Goal: Task Accomplishment & Management: Use online tool/utility

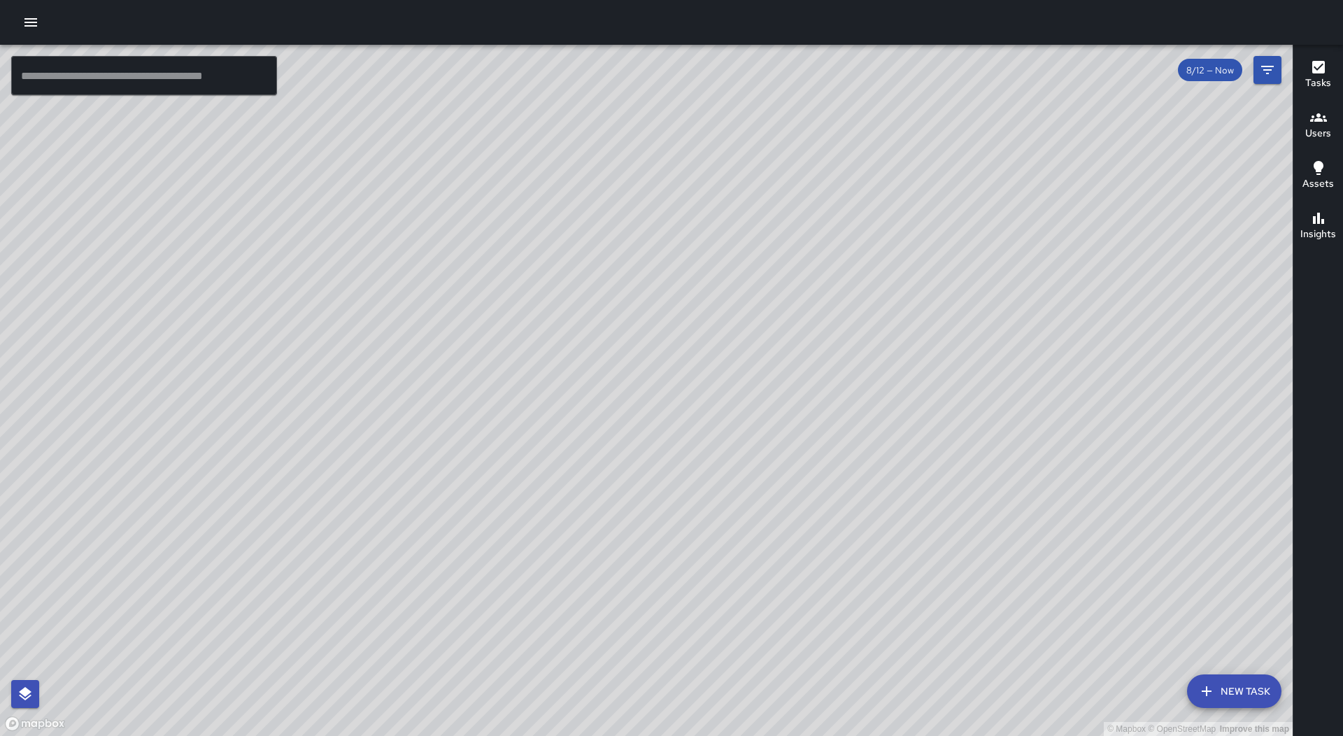
click at [26, 20] on icon "button" at bounding box center [30, 22] width 13 height 8
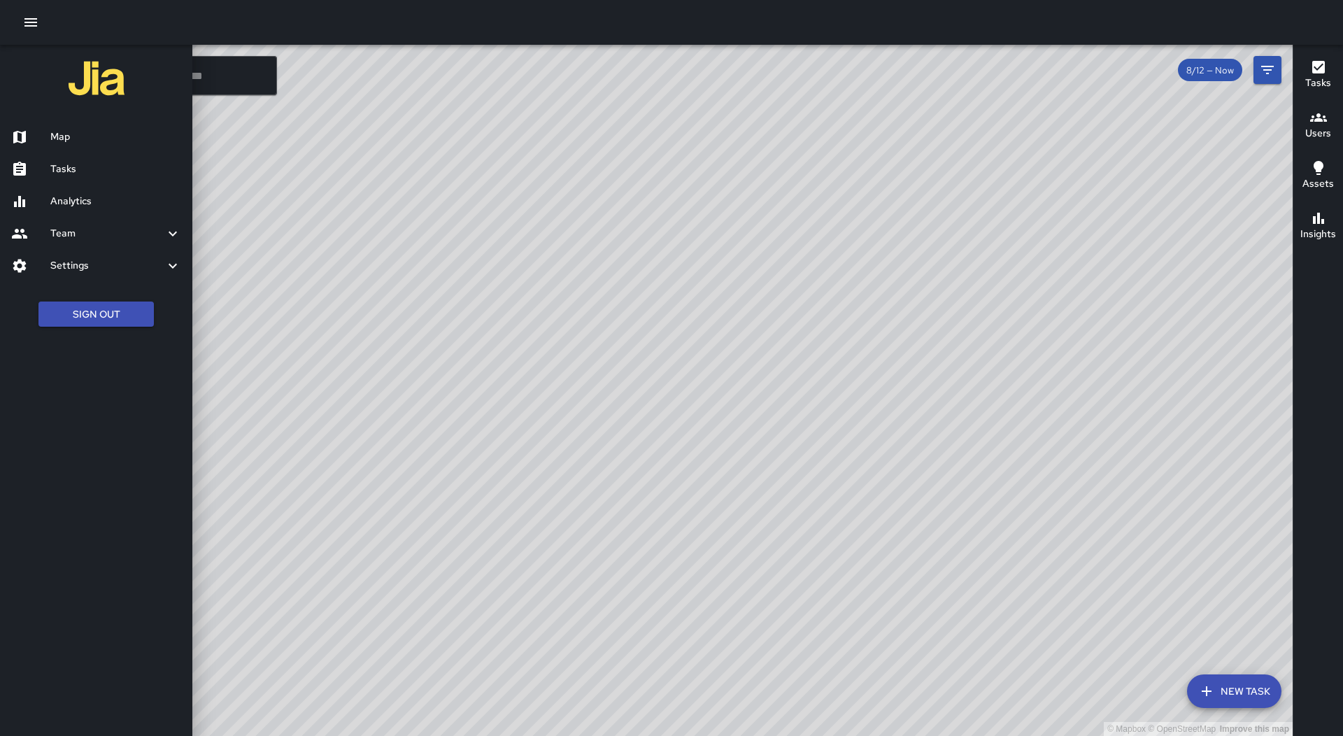
click at [115, 167] on h6 "Tasks" at bounding box center [115, 169] width 131 height 15
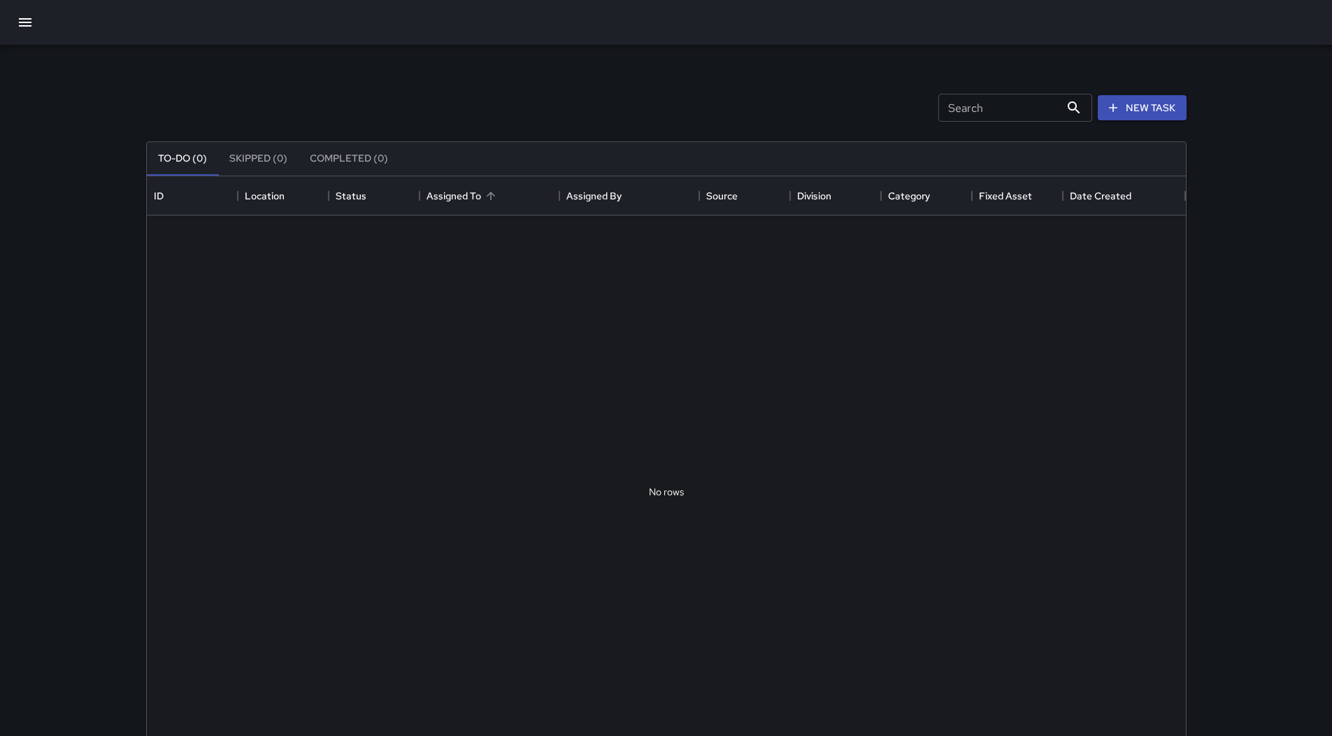
scroll to position [582, 1029]
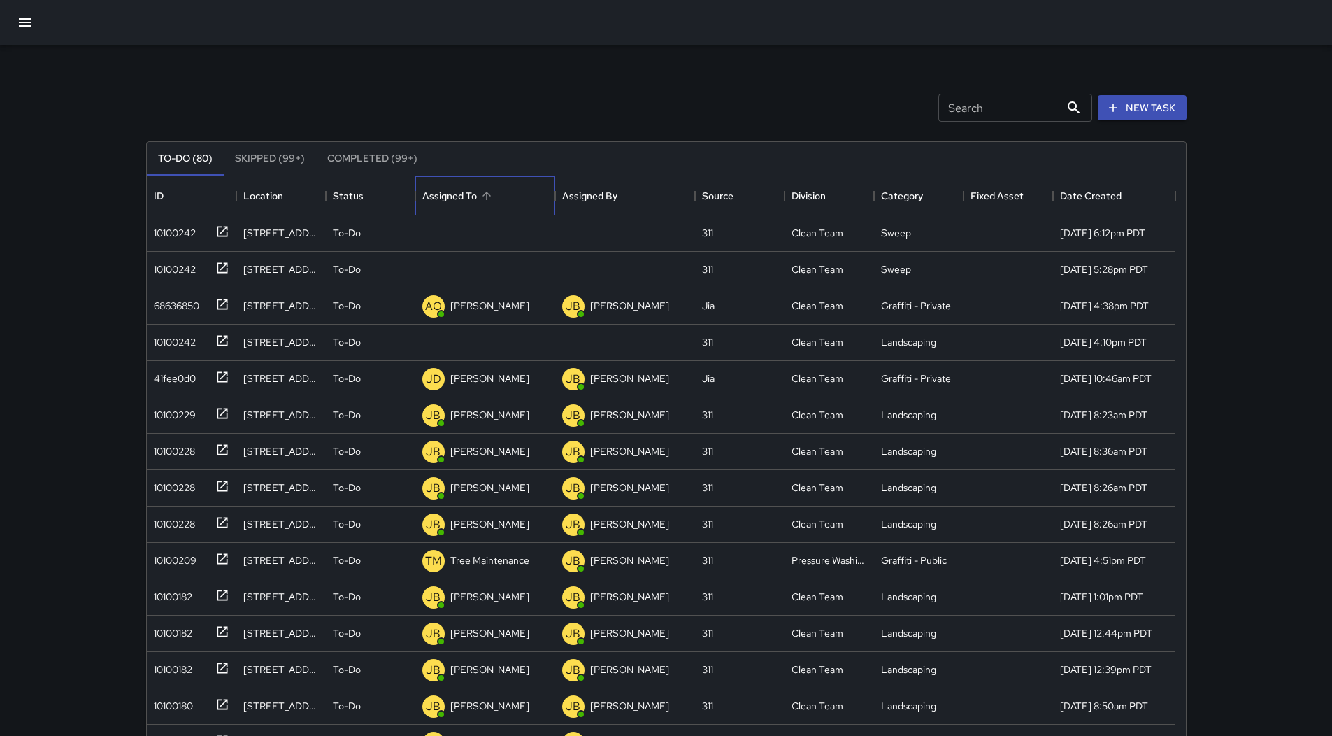
click at [511, 193] on div "Assigned To" at bounding box center [485, 195] width 126 height 39
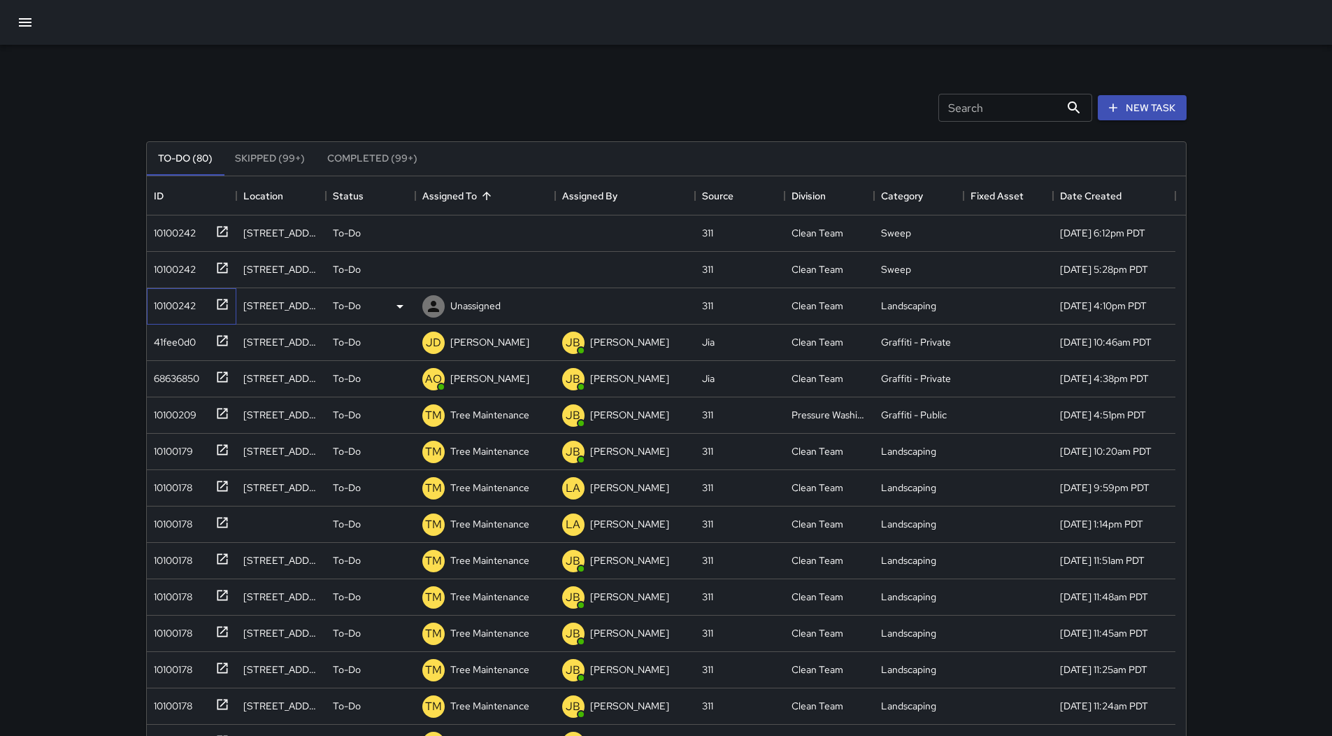
click at [168, 314] on div "10100242" at bounding box center [192, 306] width 90 height 36
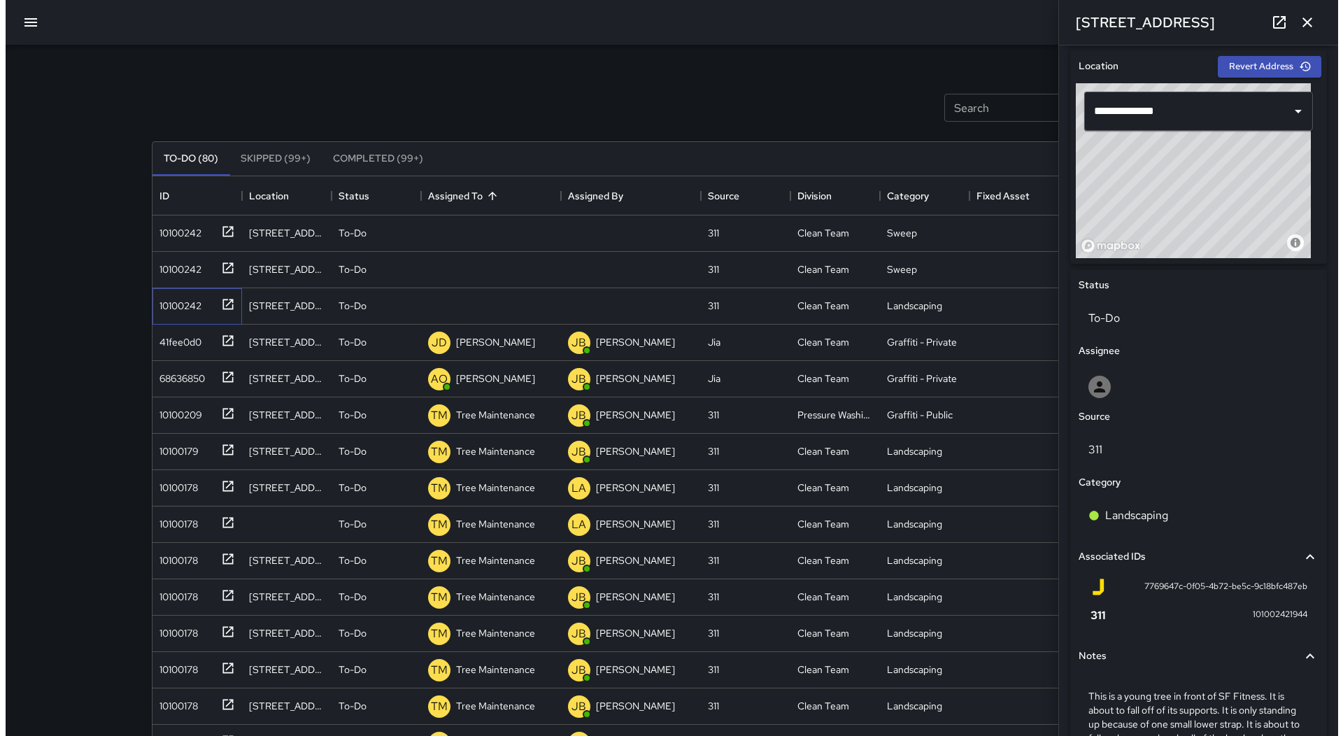
scroll to position [533, 0]
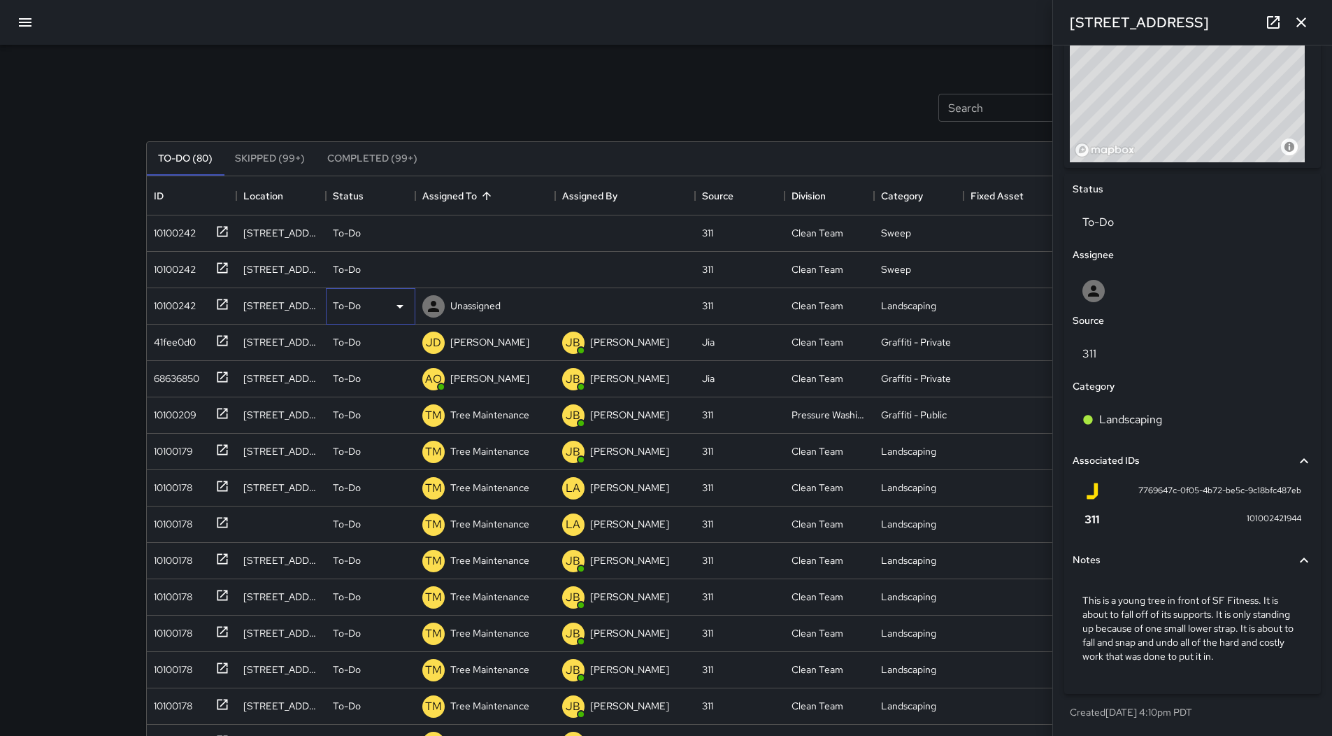
click at [390, 311] on div "To-Do" at bounding box center [371, 306] width 76 height 17
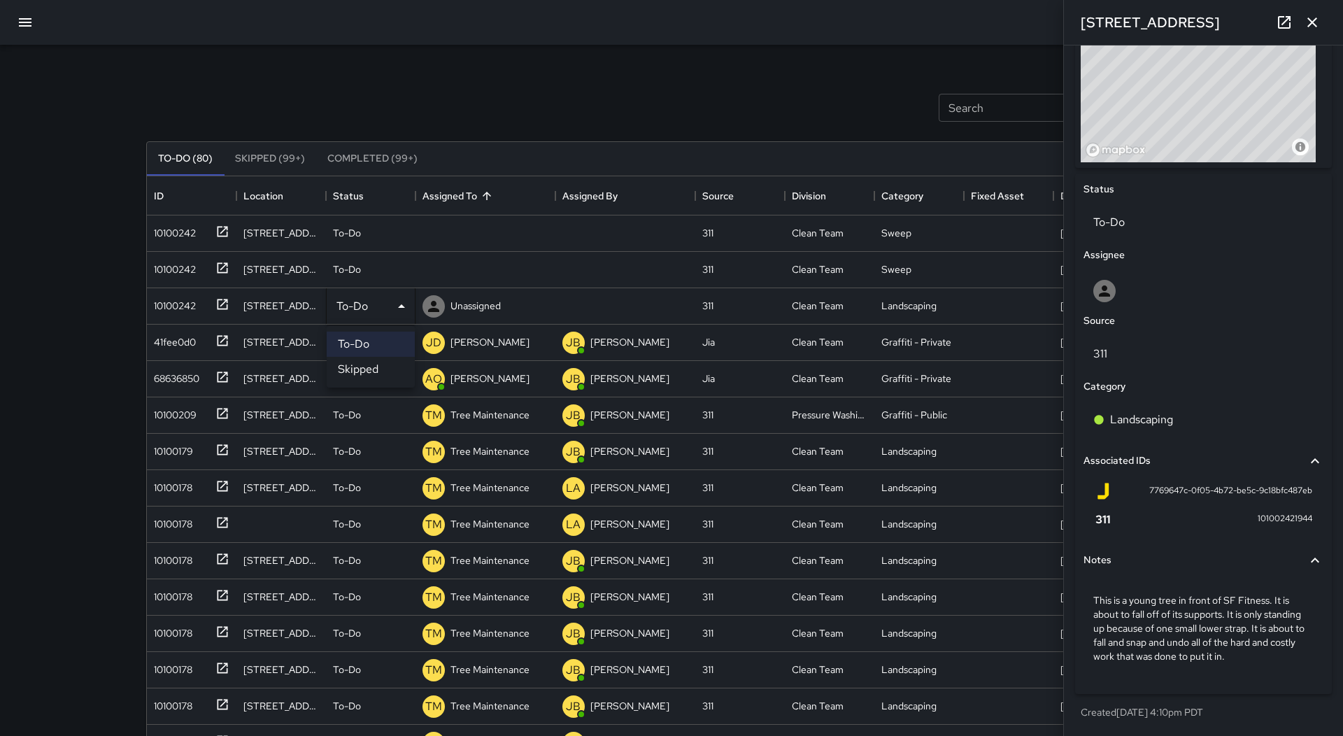
click at [386, 368] on li "Skipped" at bounding box center [371, 369] width 88 height 25
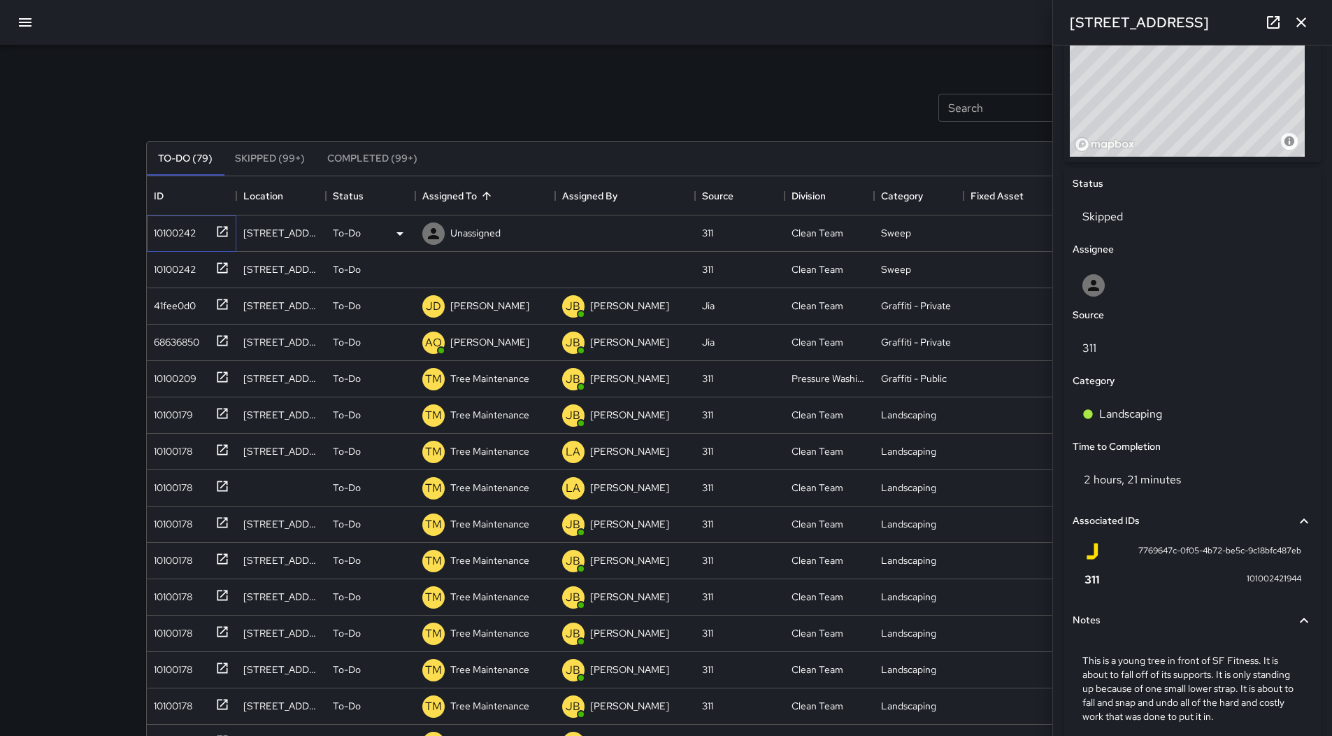
drag, startPoint x: 193, startPoint y: 239, endPoint x: 201, endPoint y: 235, distance: 8.5
click at [192, 236] on div "10100242" at bounding box center [172, 230] width 48 height 20
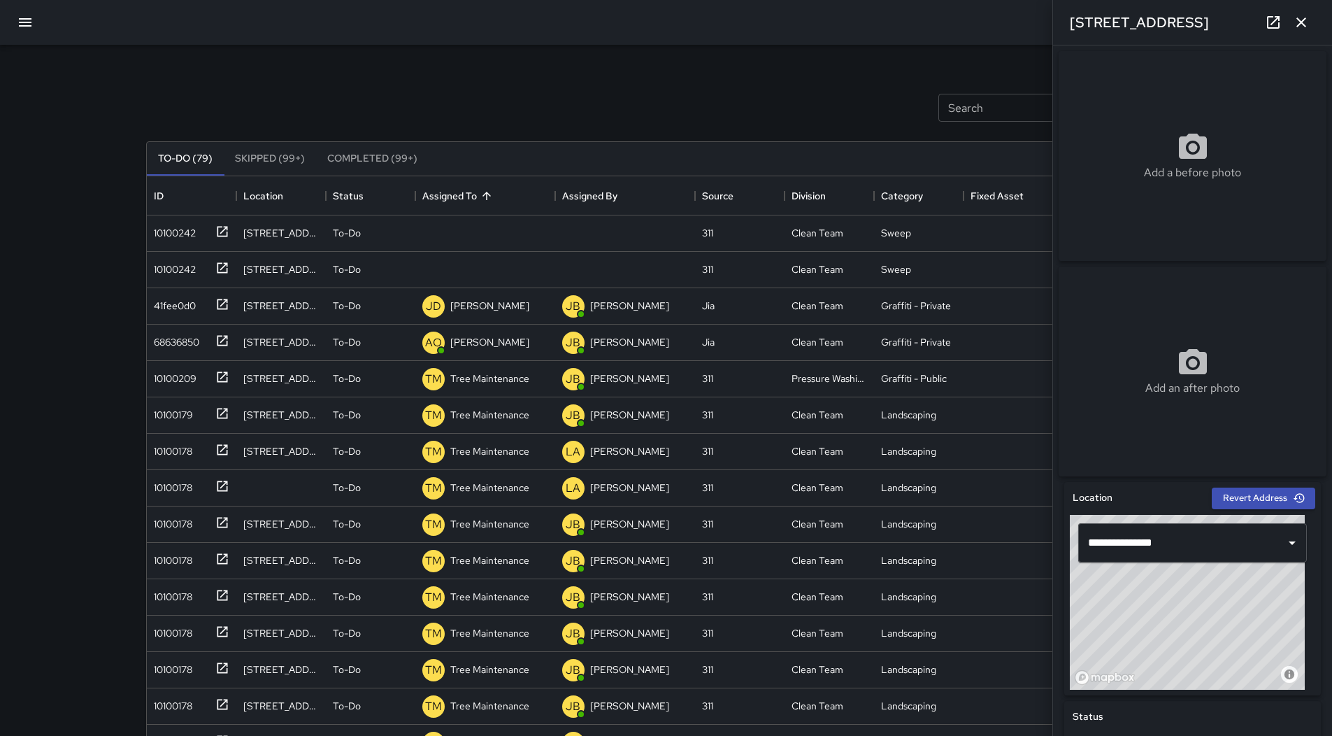
click at [28, 26] on icon "button" at bounding box center [25, 22] width 13 height 8
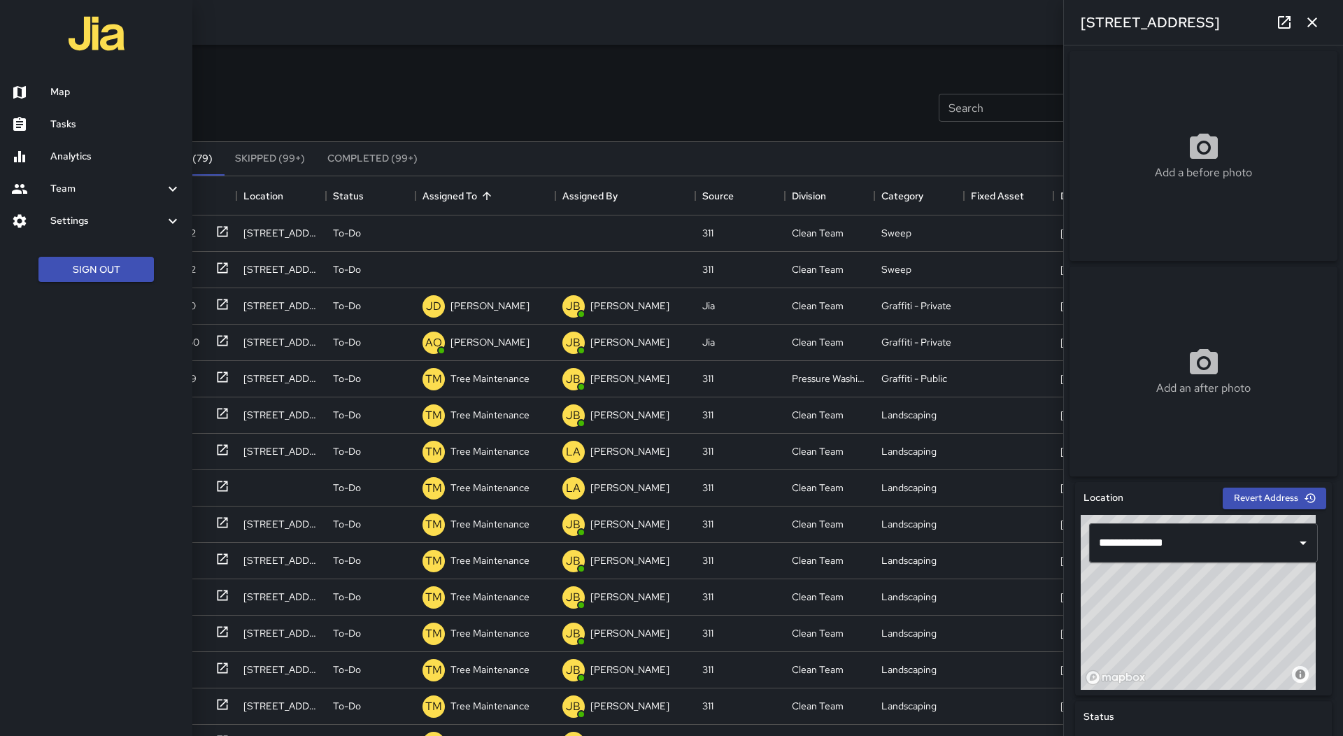
click at [83, 89] on h6 "Map" at bounding box center [115, 92] width 131 height 15
